Goal: Task Accomplishment & Management: Manage account settings

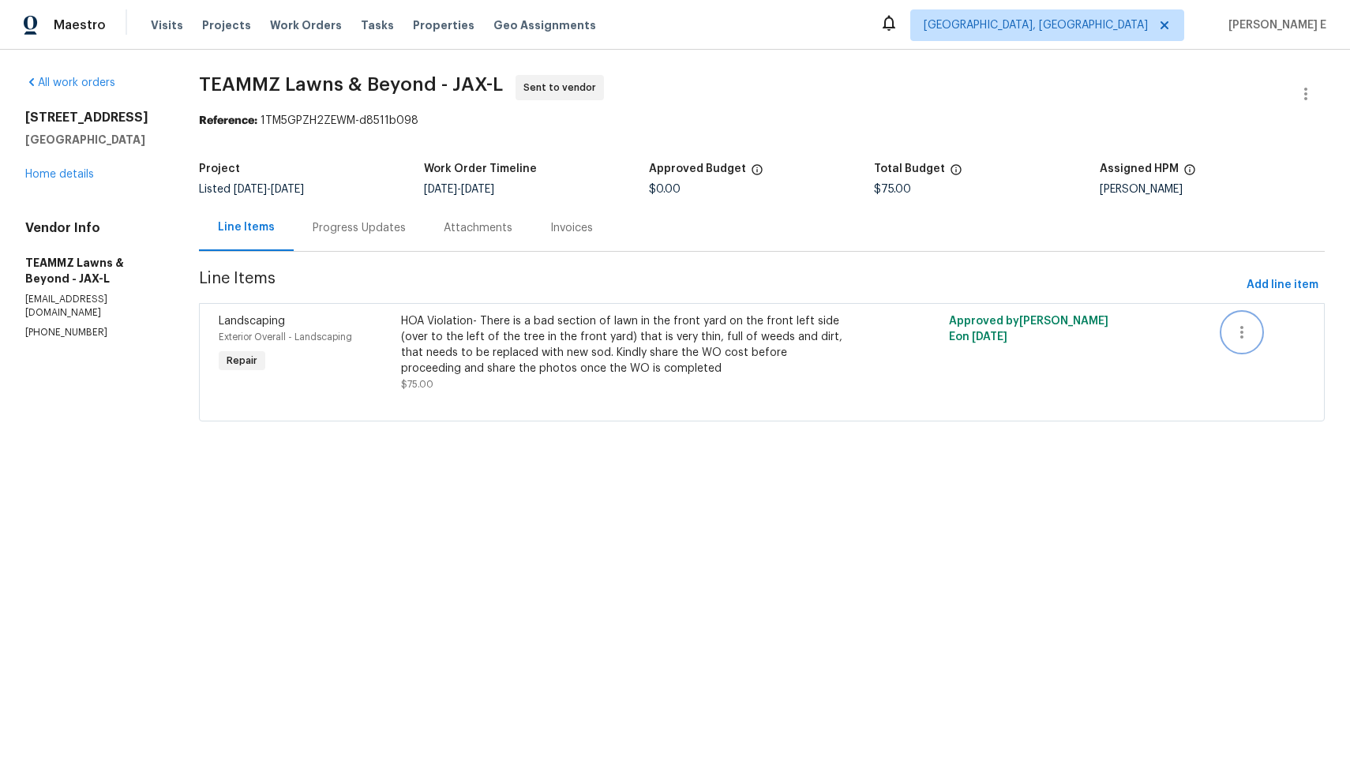
click at [1235, 335] on icon "button" at bounding box center [1241, 332] width 19 height 19
click at [1299, 92] on div at bounding box center [675, 387] width 1350 height 775
click at [1299, 92] on icon "button" at bounding box center [1305, 93] width 19 height 19
click at [1228, 170] on li "Delete" at bounding box center [1254, 172] width 171 height 26
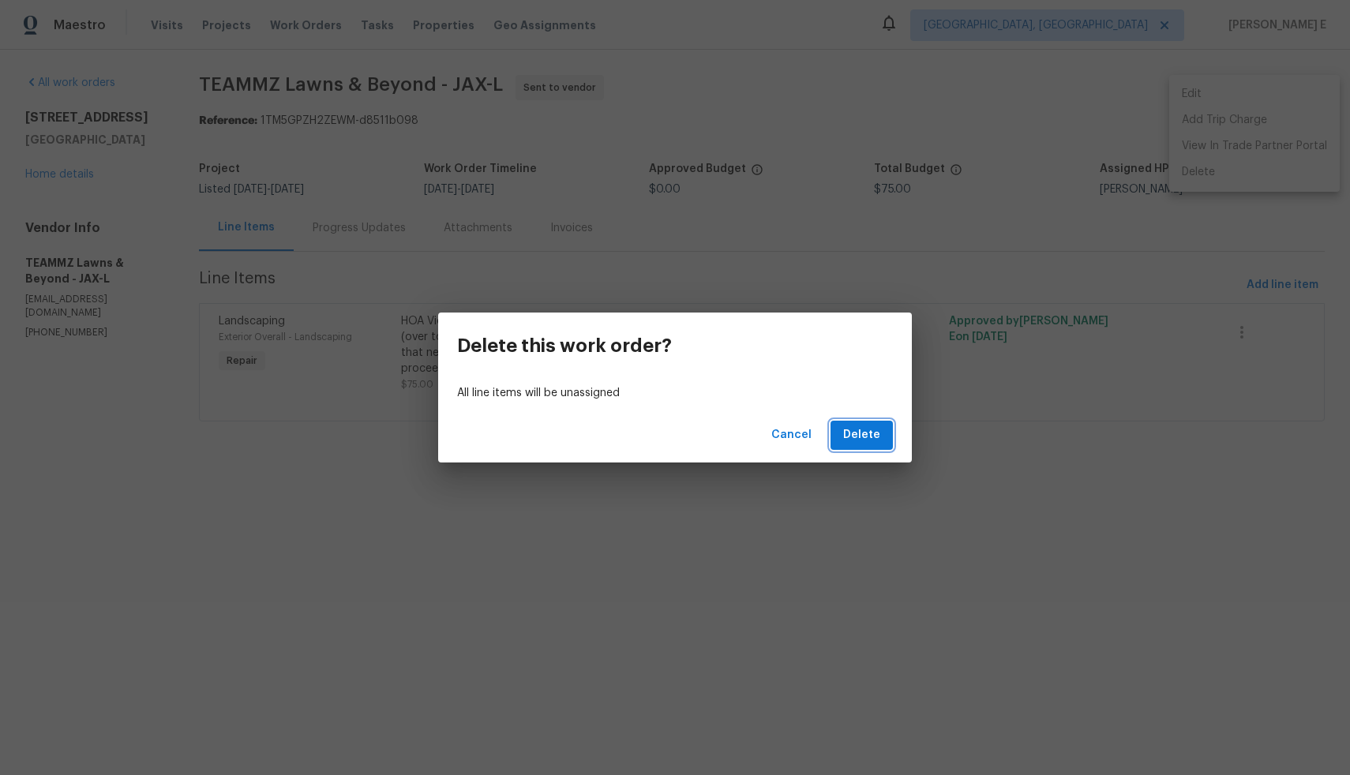
click at [869, 440] on span "Delete" at bounding box center [861, 435] width 37 height 20
